Goal: Task Accomplishment & Management: Use online tool/utility

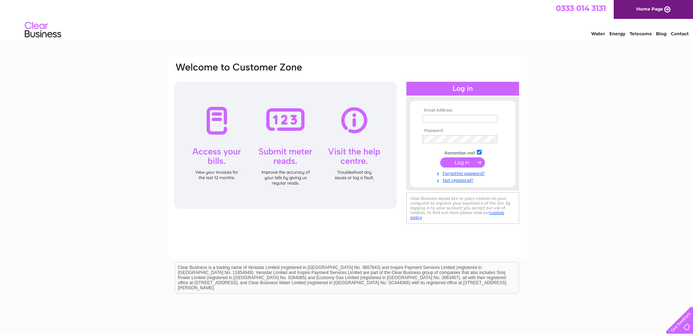
click at [438, 120] on input "text" at bounding box center [459, 119] width 75 height 8
type input "[EMAIL_ADDRESS][DOMAIN_NAME]"
click at [465, 164] on input "submit" at bounding box center [462, 163] width 45 height 10
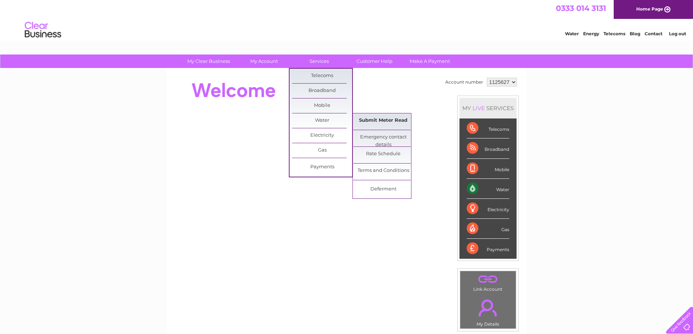
click at [372, 123] on link "Submit Meter Read" at bounding box center [383, 120] width 60 height 15
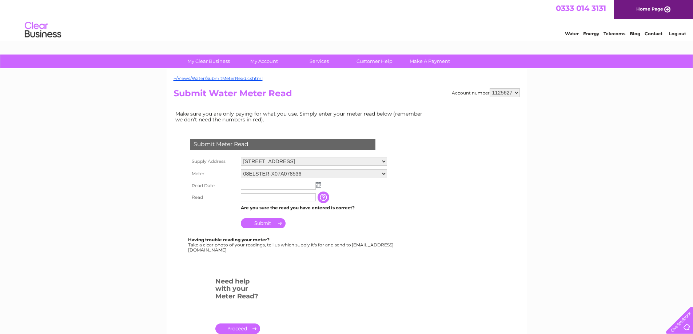
click at [318, 185] on img at bounding box center [318, 185] width 5 height 6
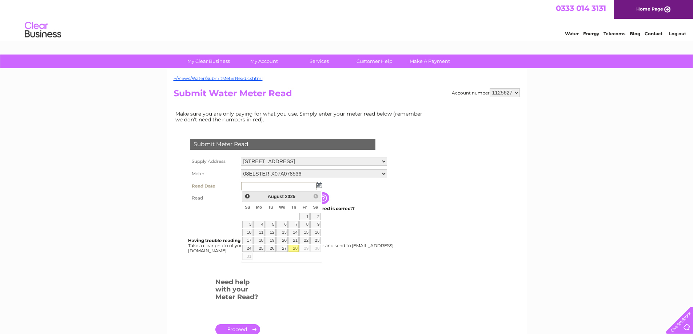
click at [295, 248] on link "28" at bounding box center [293, 248] width 10 height 7
type input "2025/08/28"
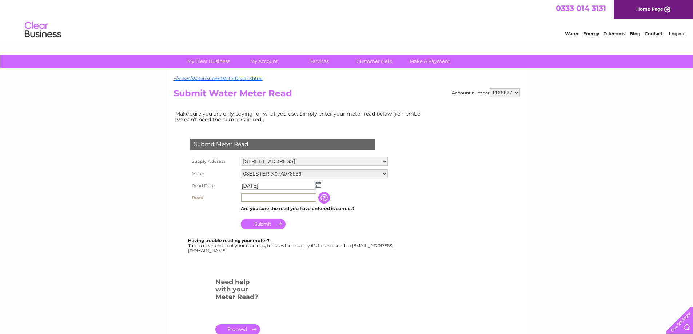
click at [267, 198] on input "text" at bounding box center [279, 198] width 76 height 9
type input "0516"
click at [266, 225] on input "Submit" at bounding box center [263, 223] width 45 height 10
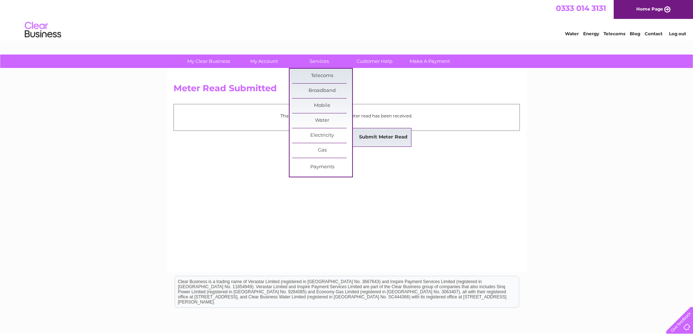
click at [375, 139] on link "Submit Meter Read" at bounding box center [383, 137] width 60 height 15
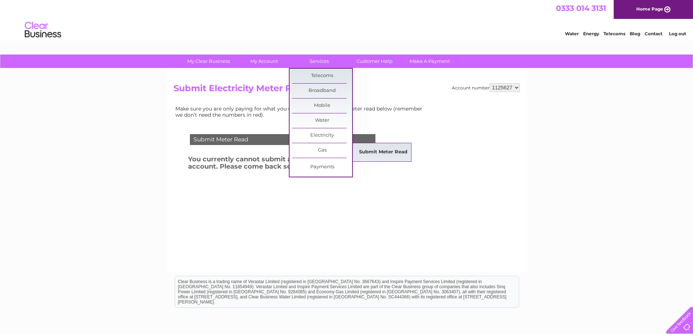
click at [372, 152] on link "Submit Meter Read" at bounding box center [383, 152] width 60 height 15
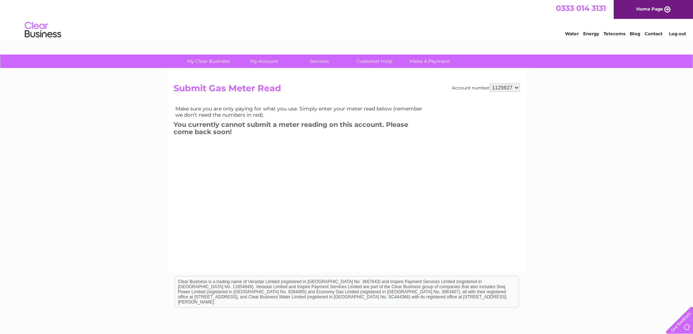
click at [673, 32] on link "Log out" at bounding box center [677, 33] width 17 height 5
